Goal: Find specific page/section

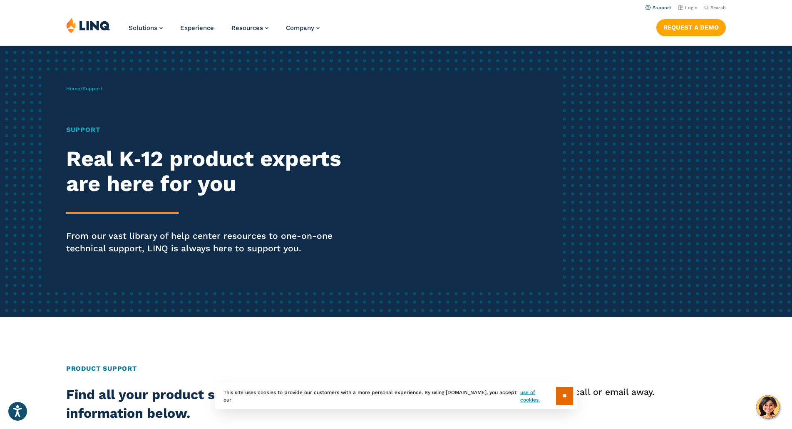
click at [653, 7] on link "Support" at bounding box center [658, 7] width 26 height 5
click at [686, 5] on link "Login" at bounding box center [688, 7] width 20 height 5
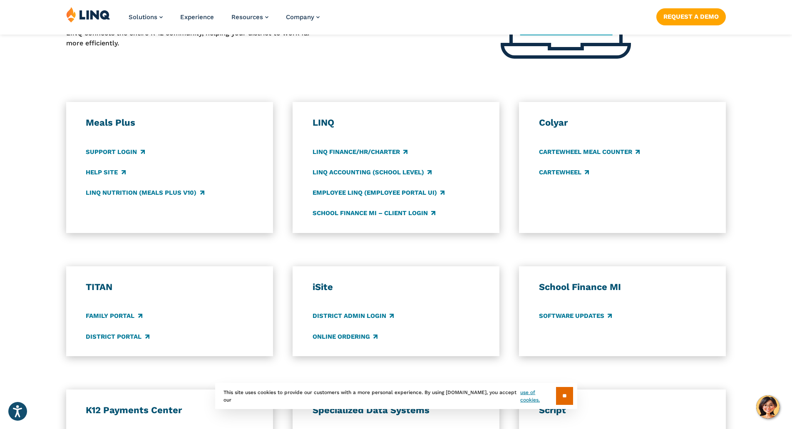
scroll to position [416, 0]
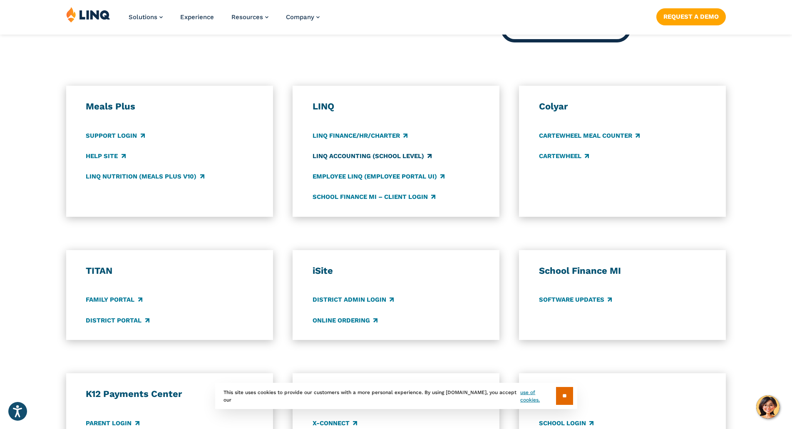
click at [377, 158] on link "LINQ Accounting (school level)" at bounding box center [371, 155] width 119 height 9
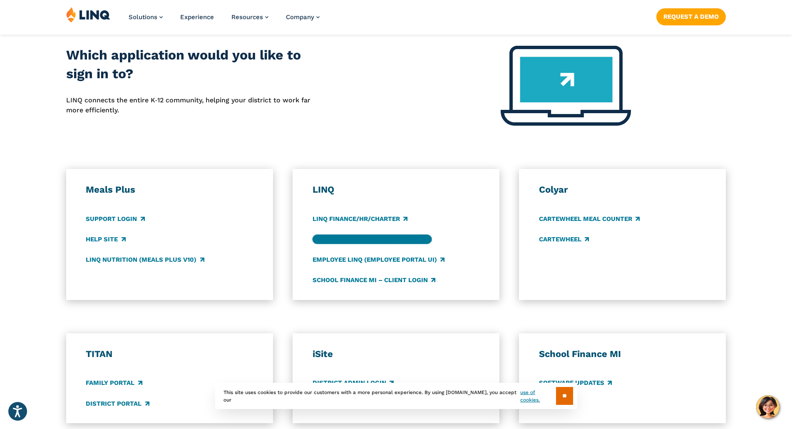
scroll to position [374, 0]
